Goal: Book appointment/travel/reservation

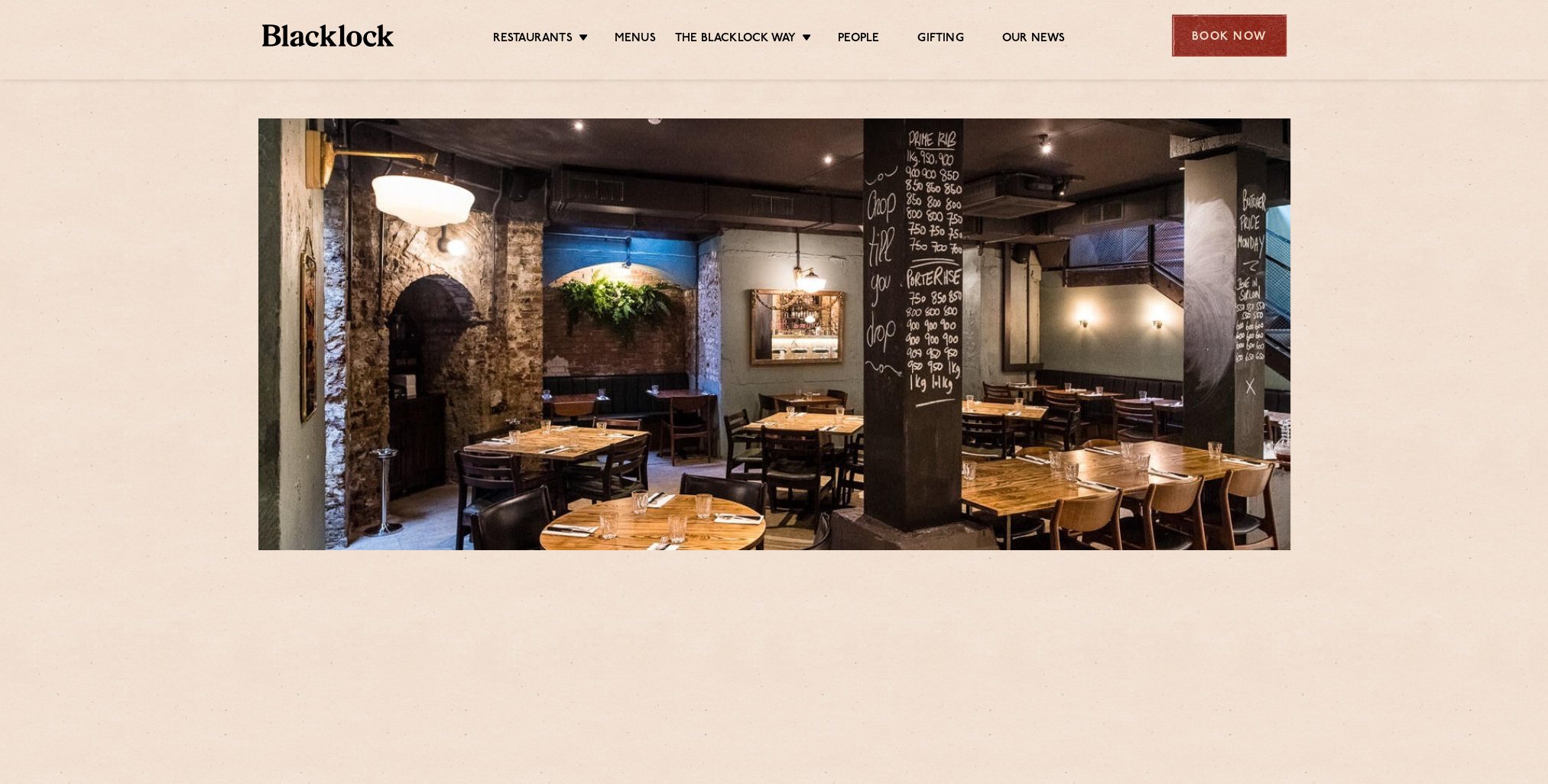
click at [1221, 38] on div "Book Now" at bounding box center [1229, 35] width 115 height 42
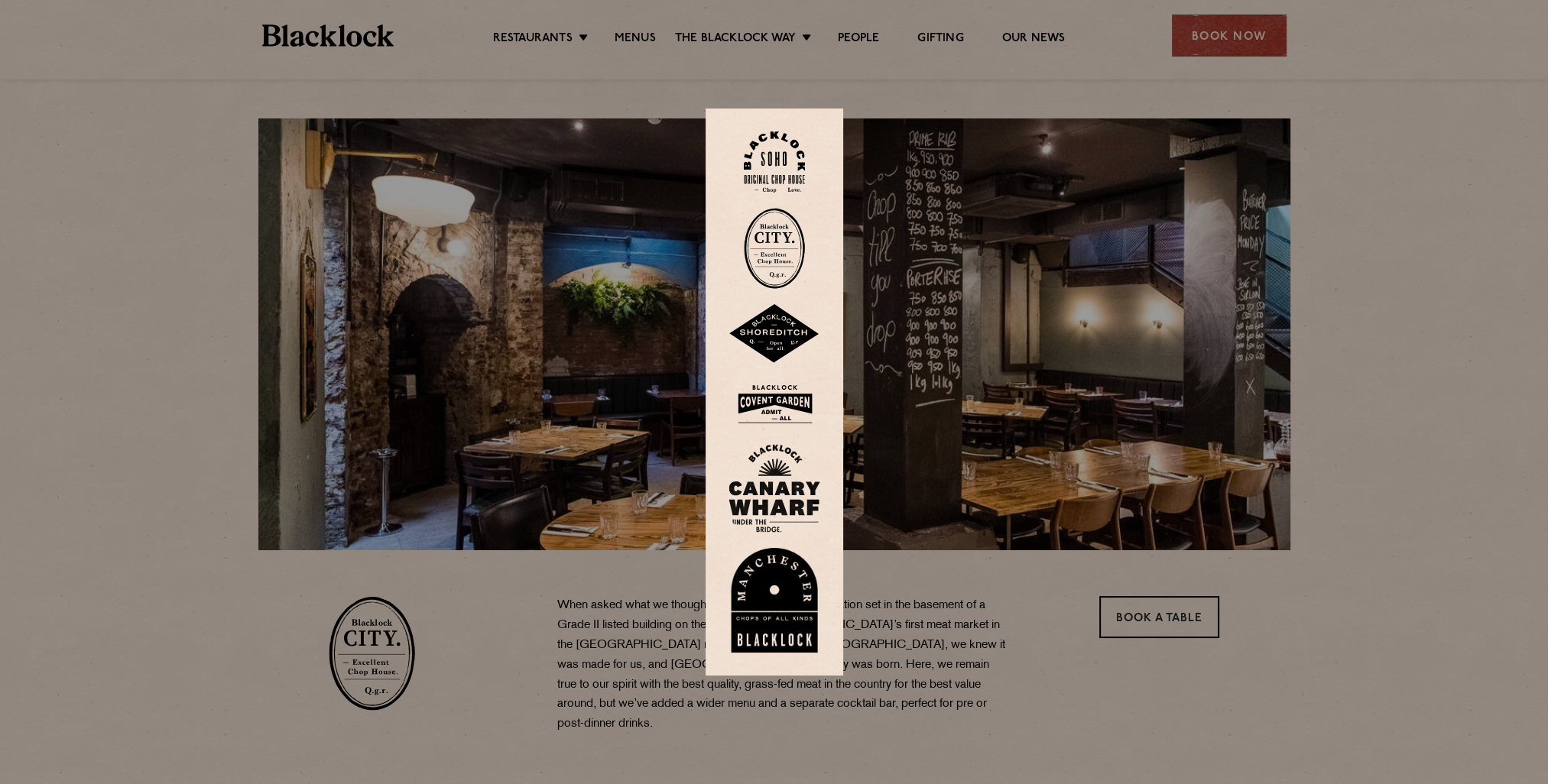
click at [793, 256] on img at bounding box center [774, 248] width 61 height 81
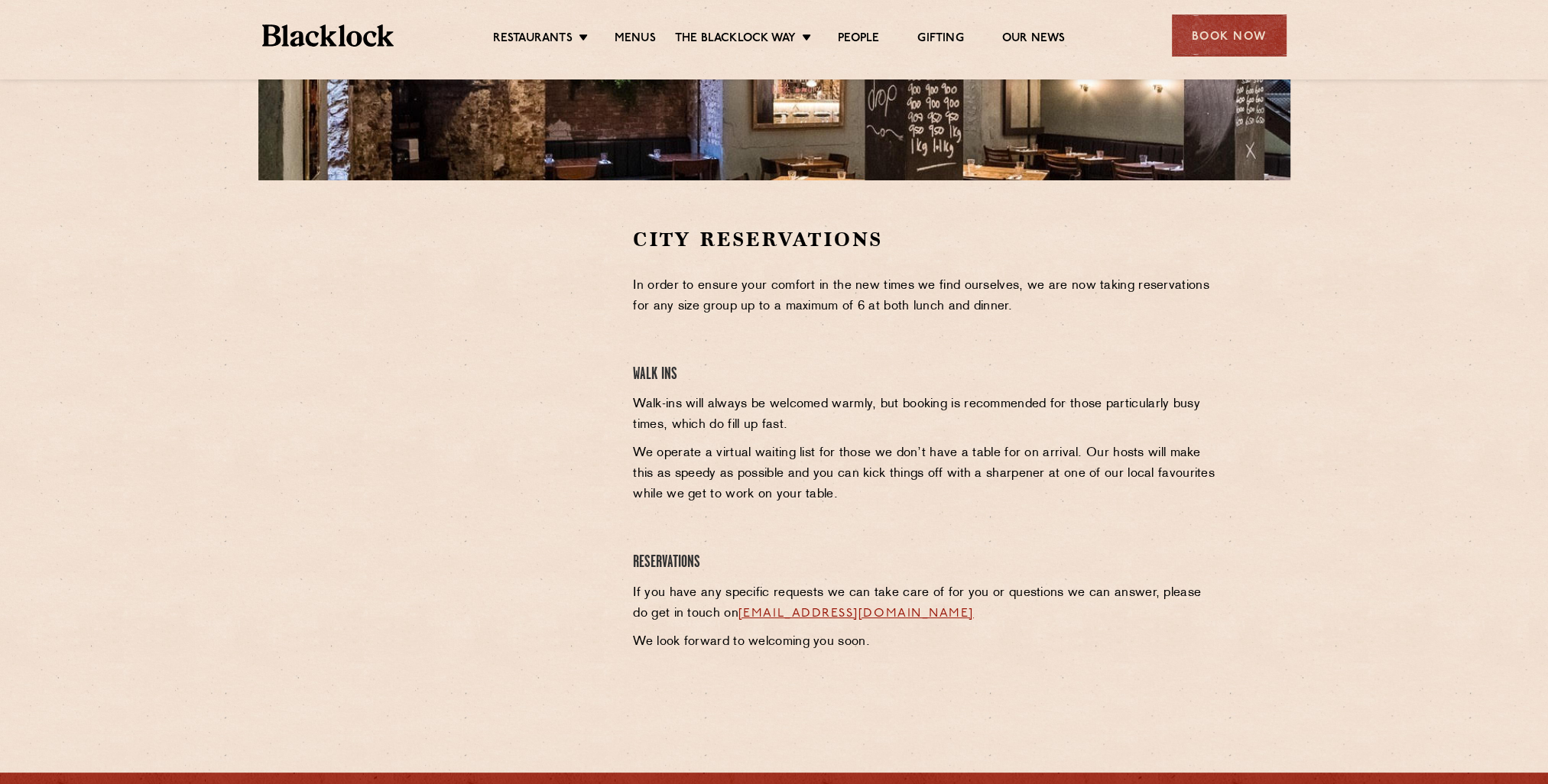
scroll to position [77, 0]
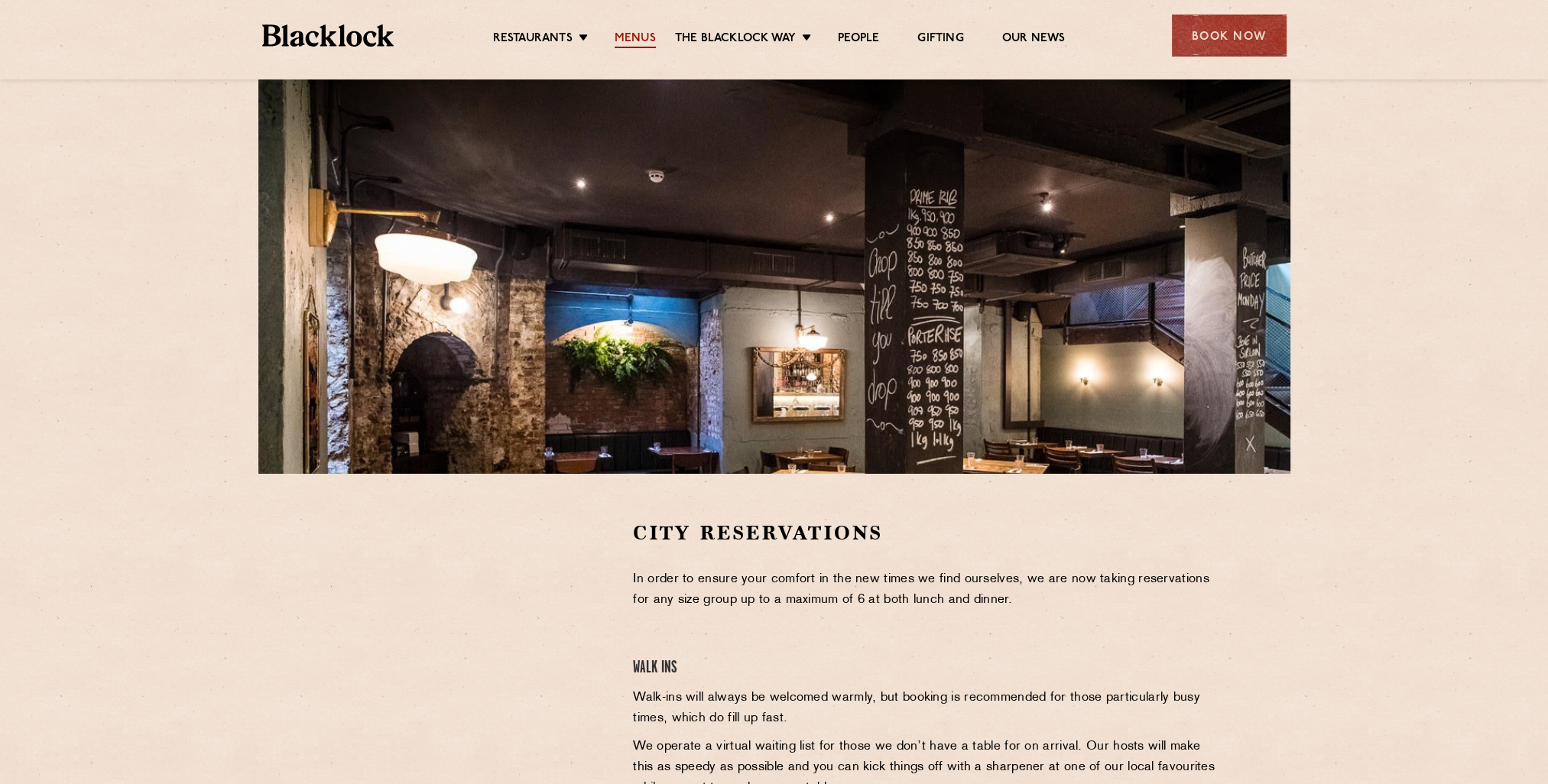
click at [627, 35] on link "Menus" at bounding box center [635, 40] width 41 height 17
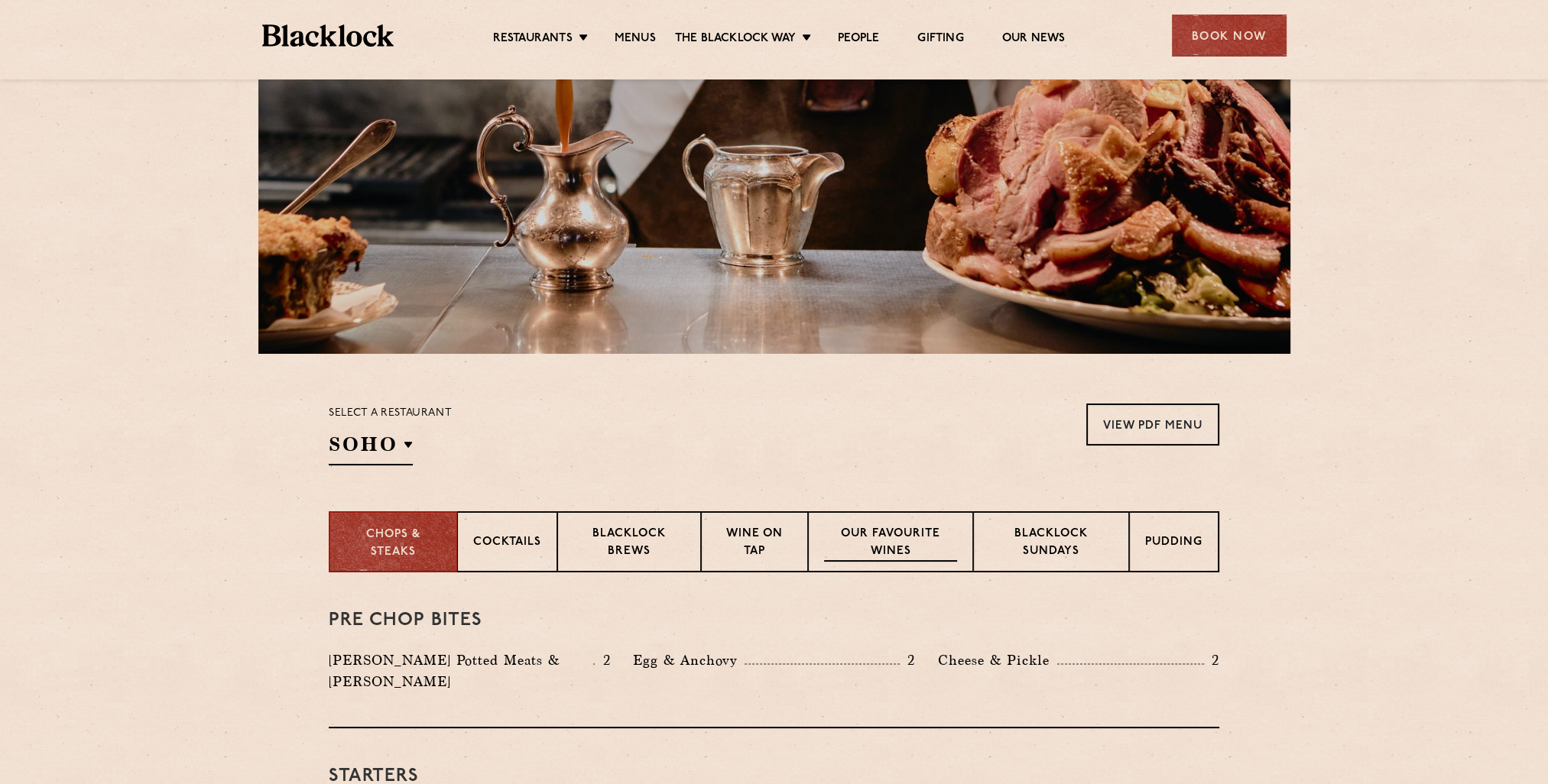
scroll to position [215, 0]
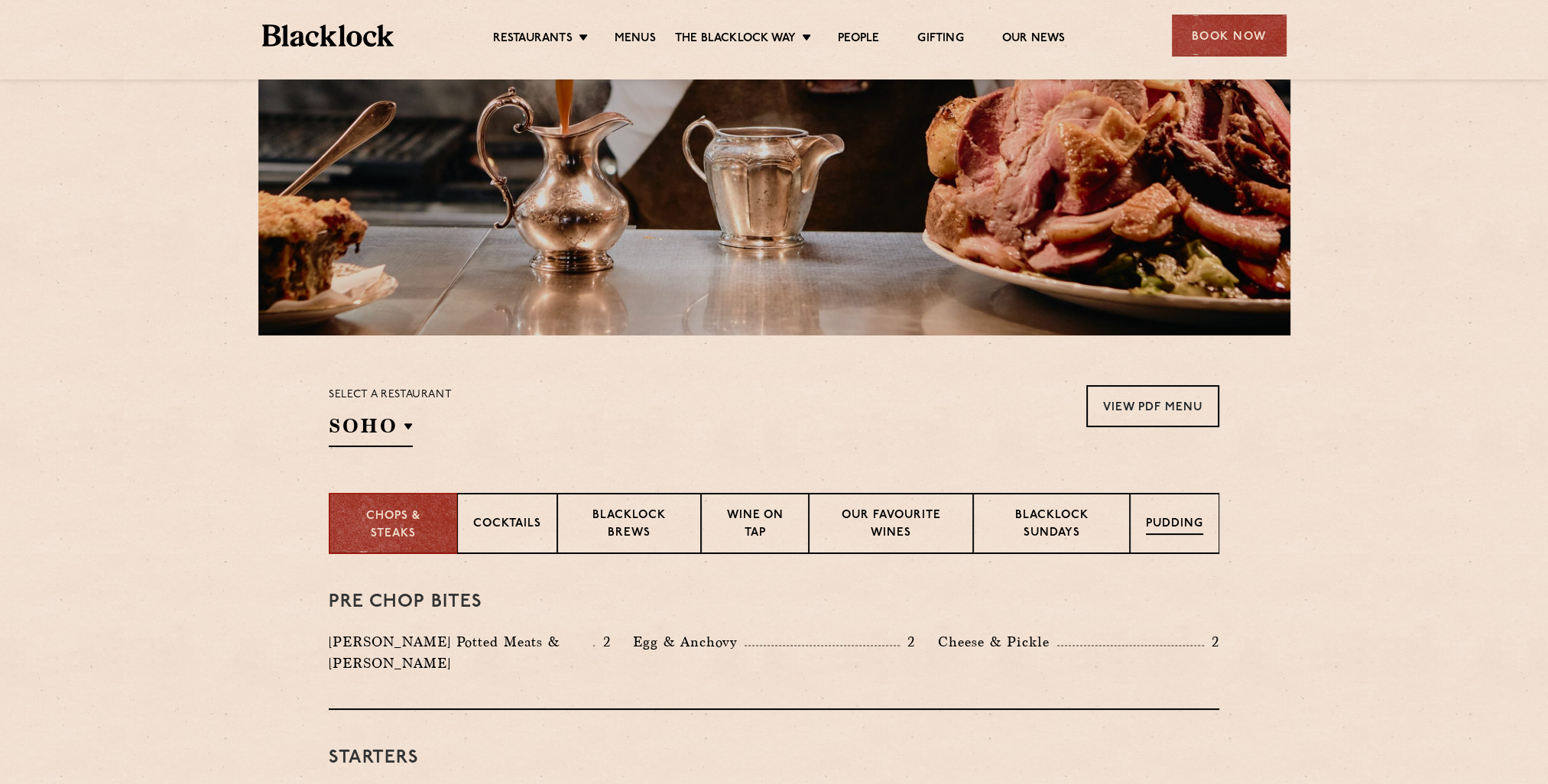
click at [1190, 535] on div "Pudding" at bounding box center [1175, 523] width 89 height 61
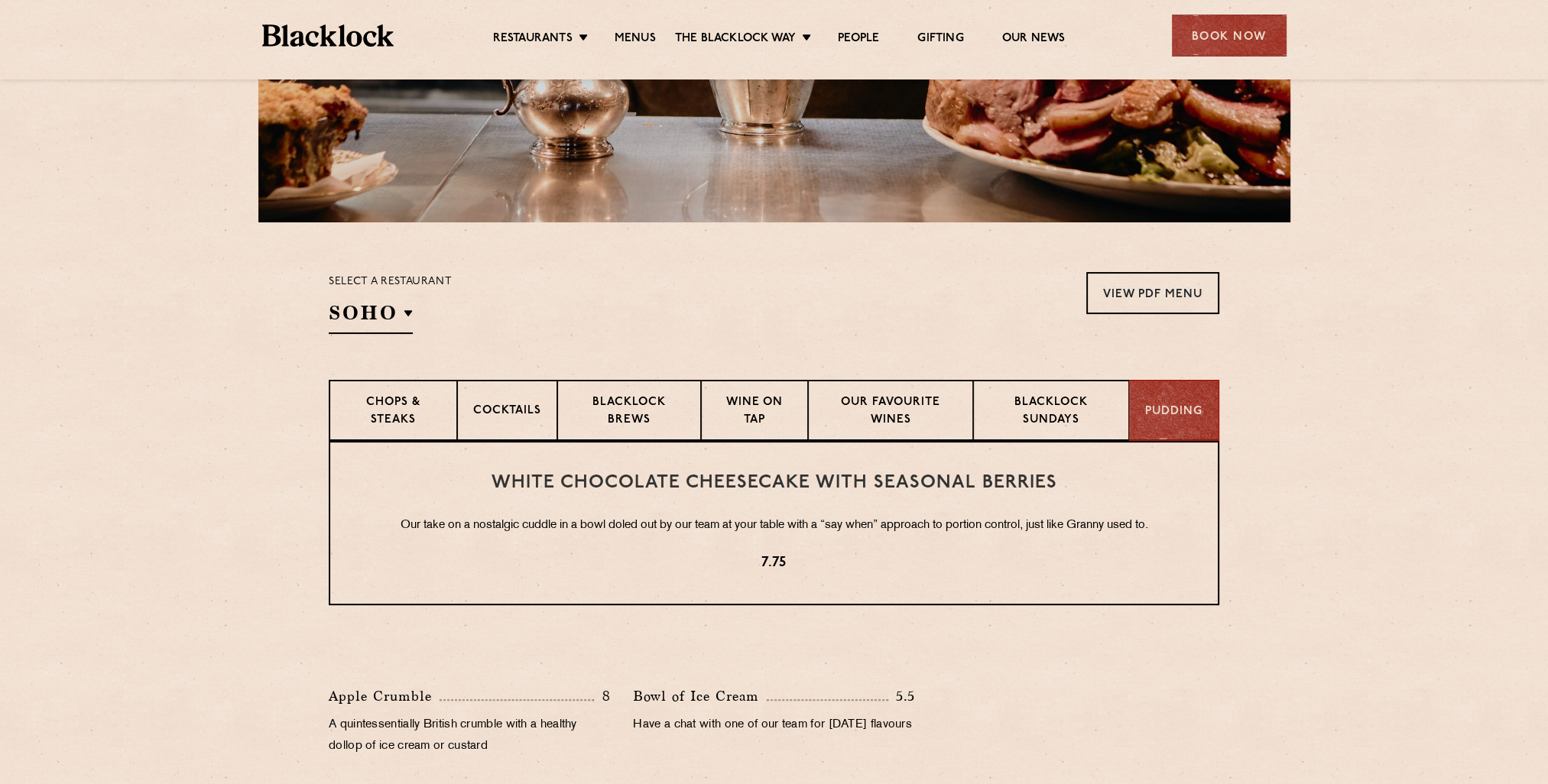
scroll to position [291, 0]
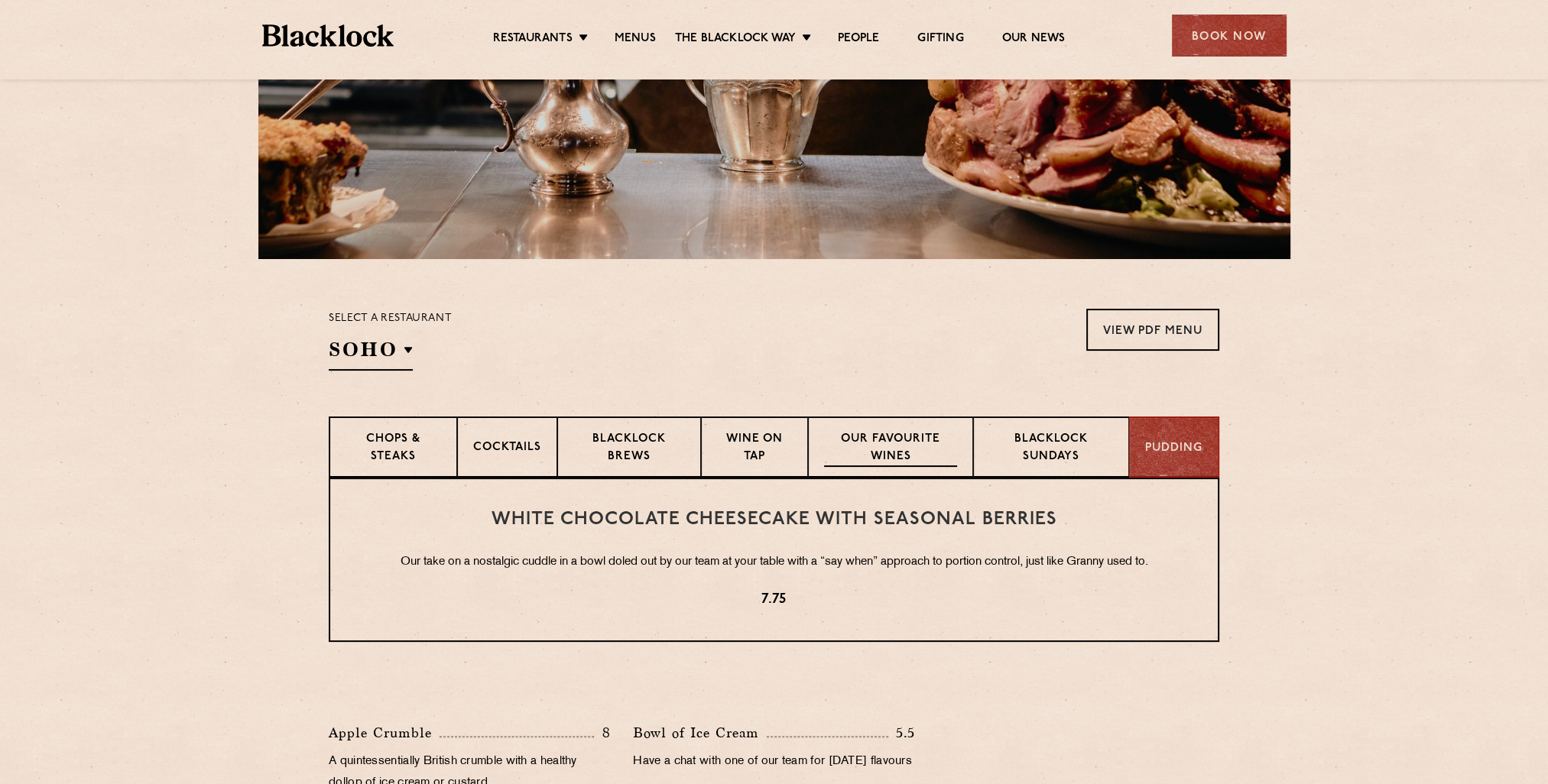
click at [890, 454] on p "Our favourite wines" at bounding box center [890, 449] width 133 height 36
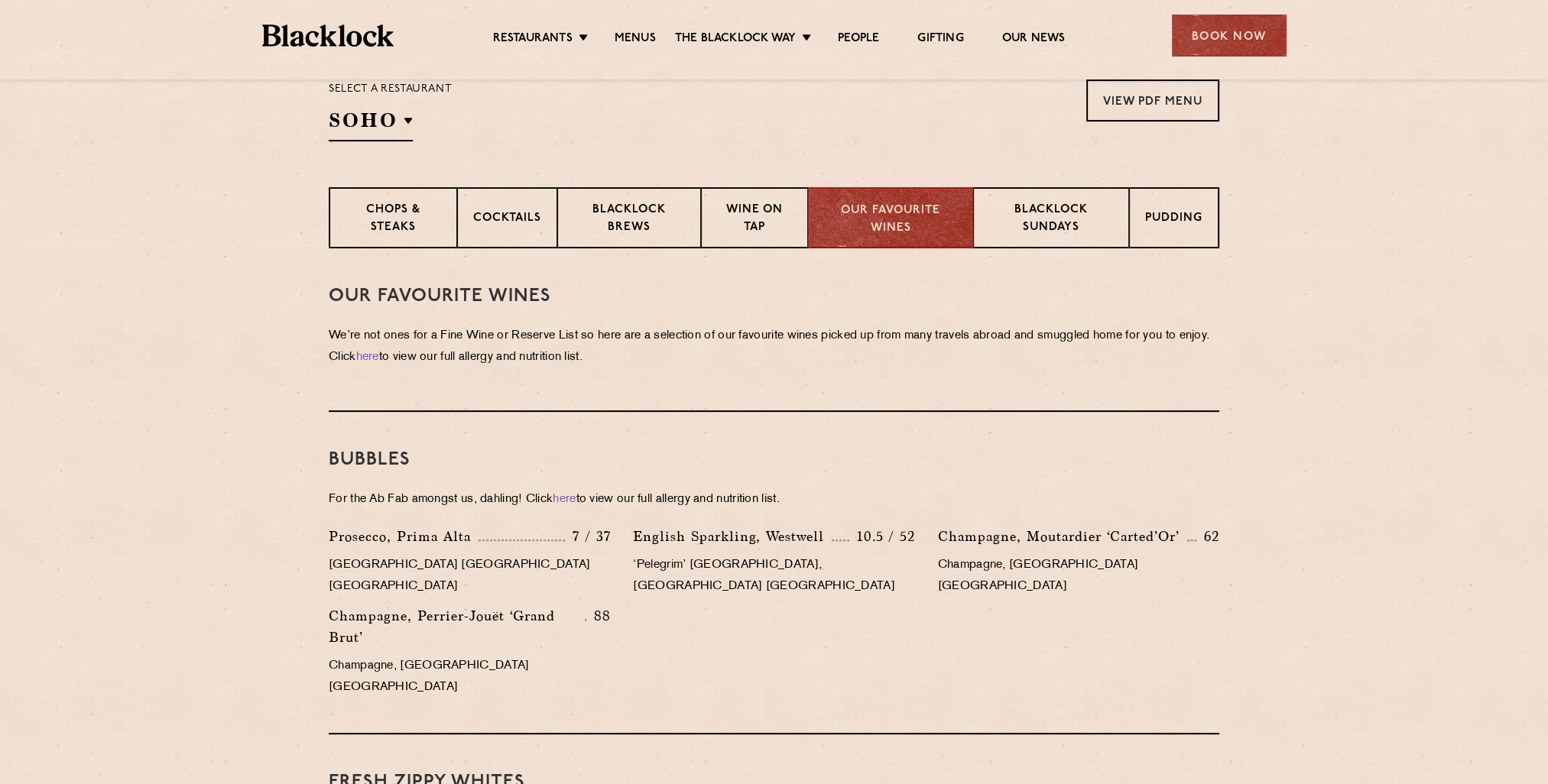
scroll to position [0, 0]
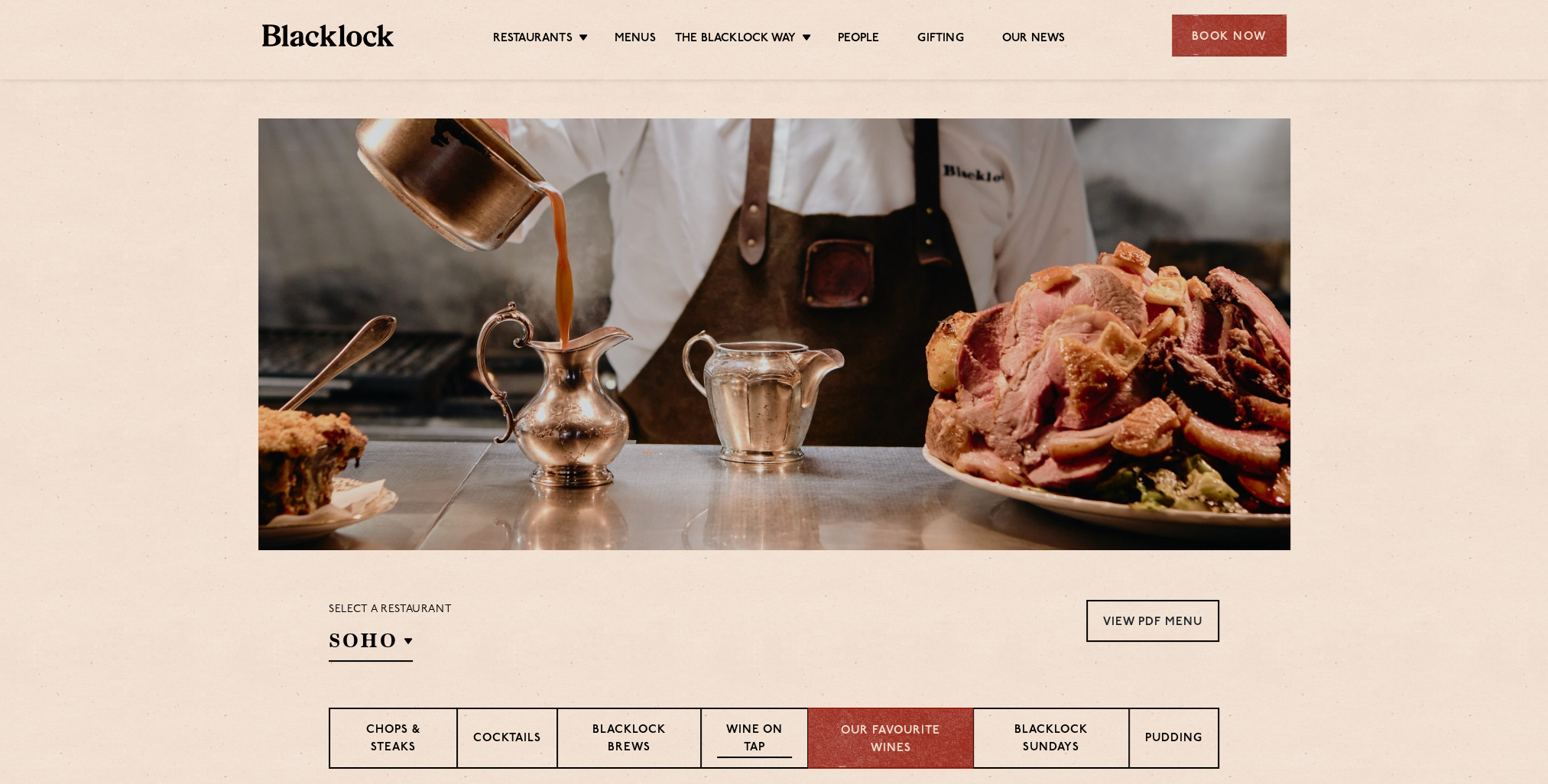
click at [765, 745] on p "Wine on Tap" at bounding box center [755, 740] width 75 height 36
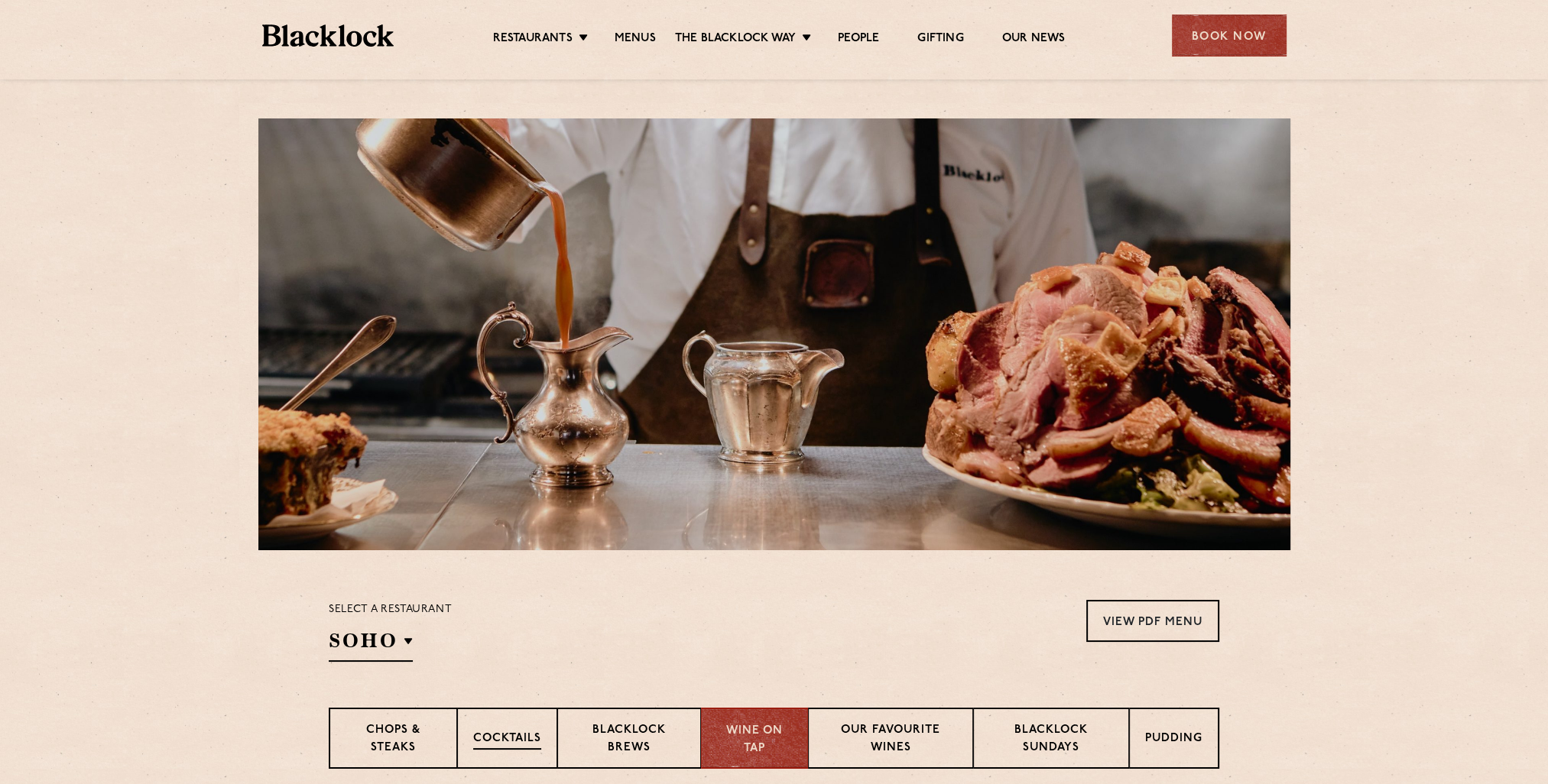
click at [499, 733] on p "Cocktails" at bounding box center [507, 740] width 68 height 19
